Goal: Transaction & Acquisition: Download file/media

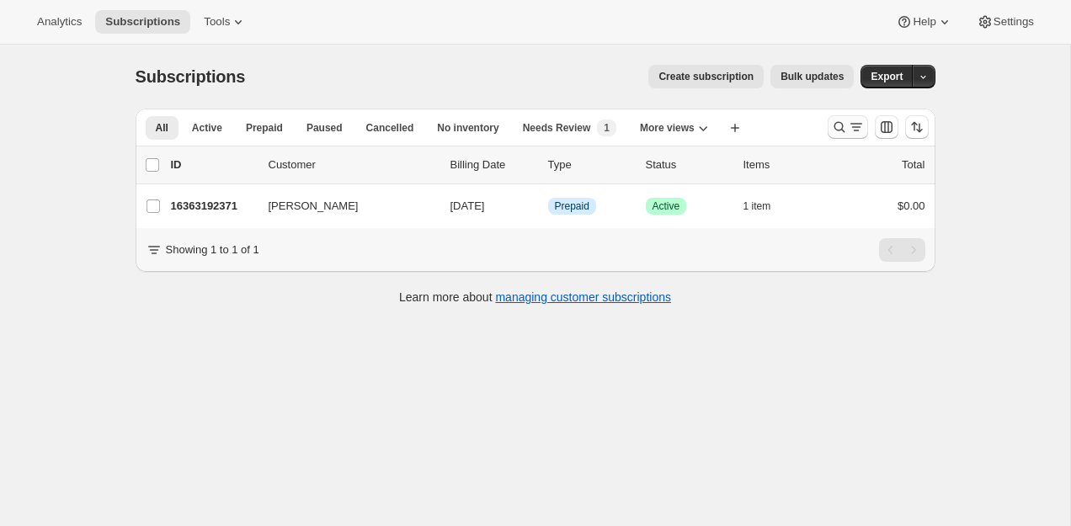
click at [833, 125] on icon "Search and filter results" at bounding box center [839, 127] width 17 height 17
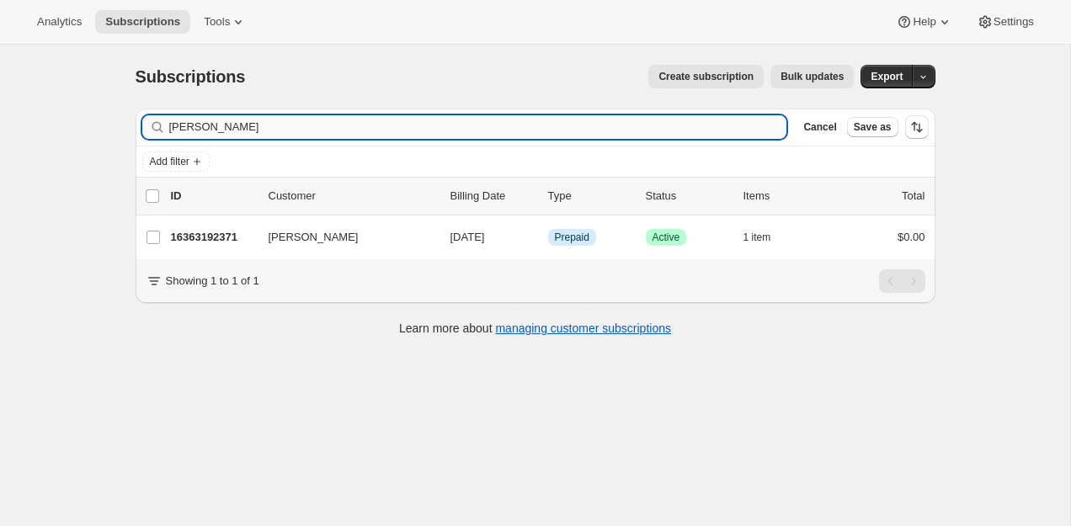
click at [621, 120] on input "[PERSON_NAME]" at bounding box center [478, 127] width 618 height 24
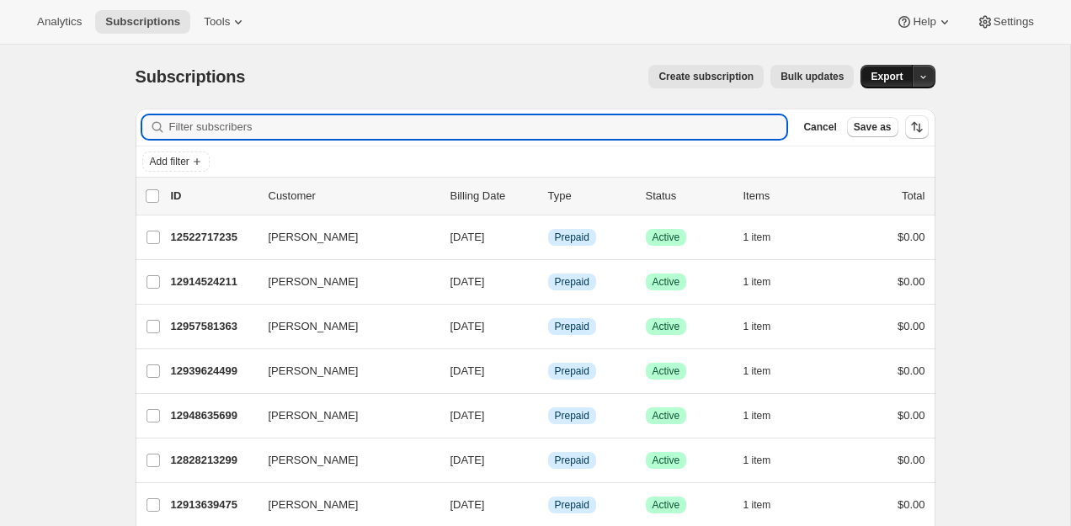
click at [878, 83] on button "Export" at bounding box center [887, 77] width 52 height 24
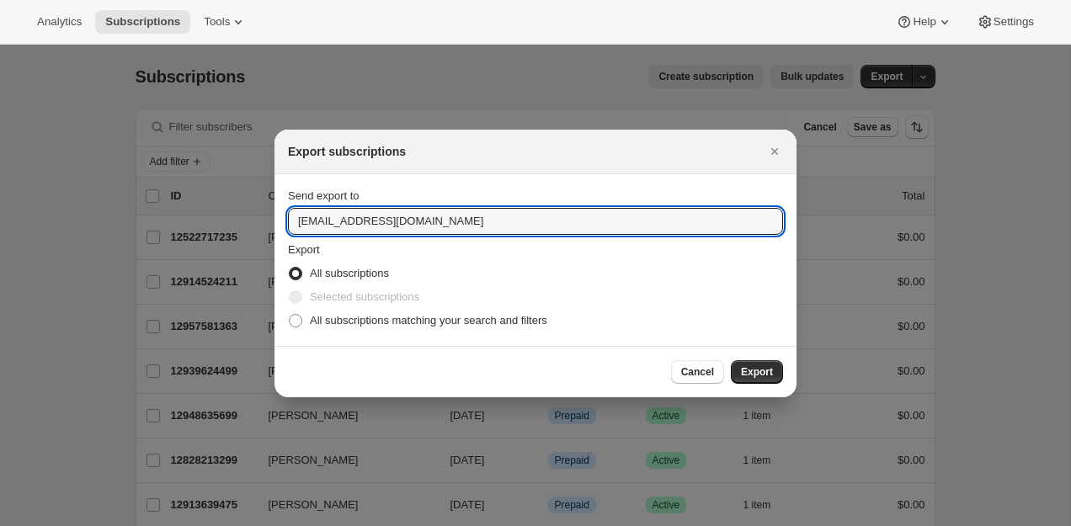
drag, startPoint x: 323, startPoint y: 221, endPoint x: 244, endPoint y: 221, distance: 78.3
type input "[PERSON_NAME][EMAIL_ADDRESS][DOMAIN_NAME]"
click at [766, 377] on span "Export" at bounding box center [757, 371] width 32 height 13
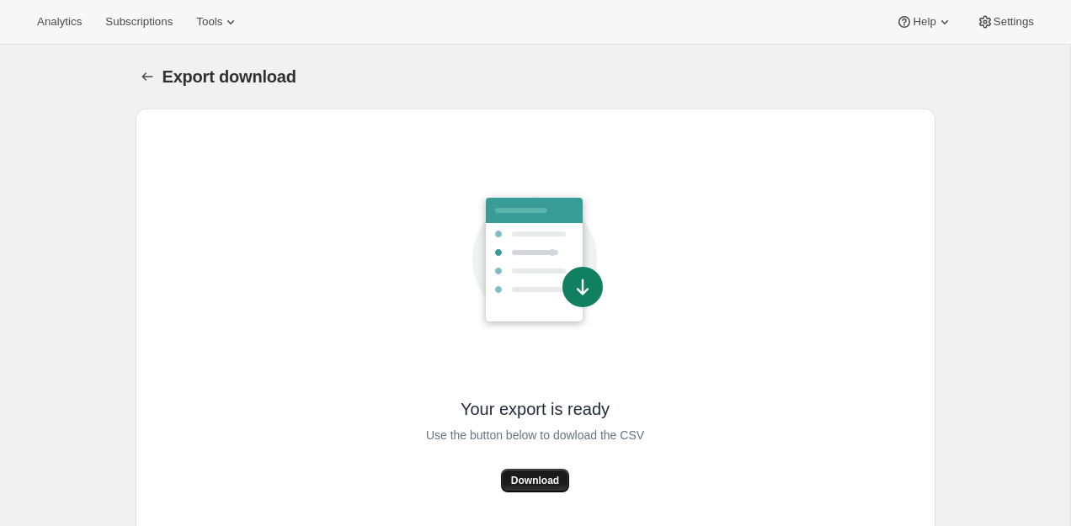
click at [541, 476] on span "Download" at bounding box center [535, 480] width 48 height 13
